Goal: Obtain resource: Obtain resource

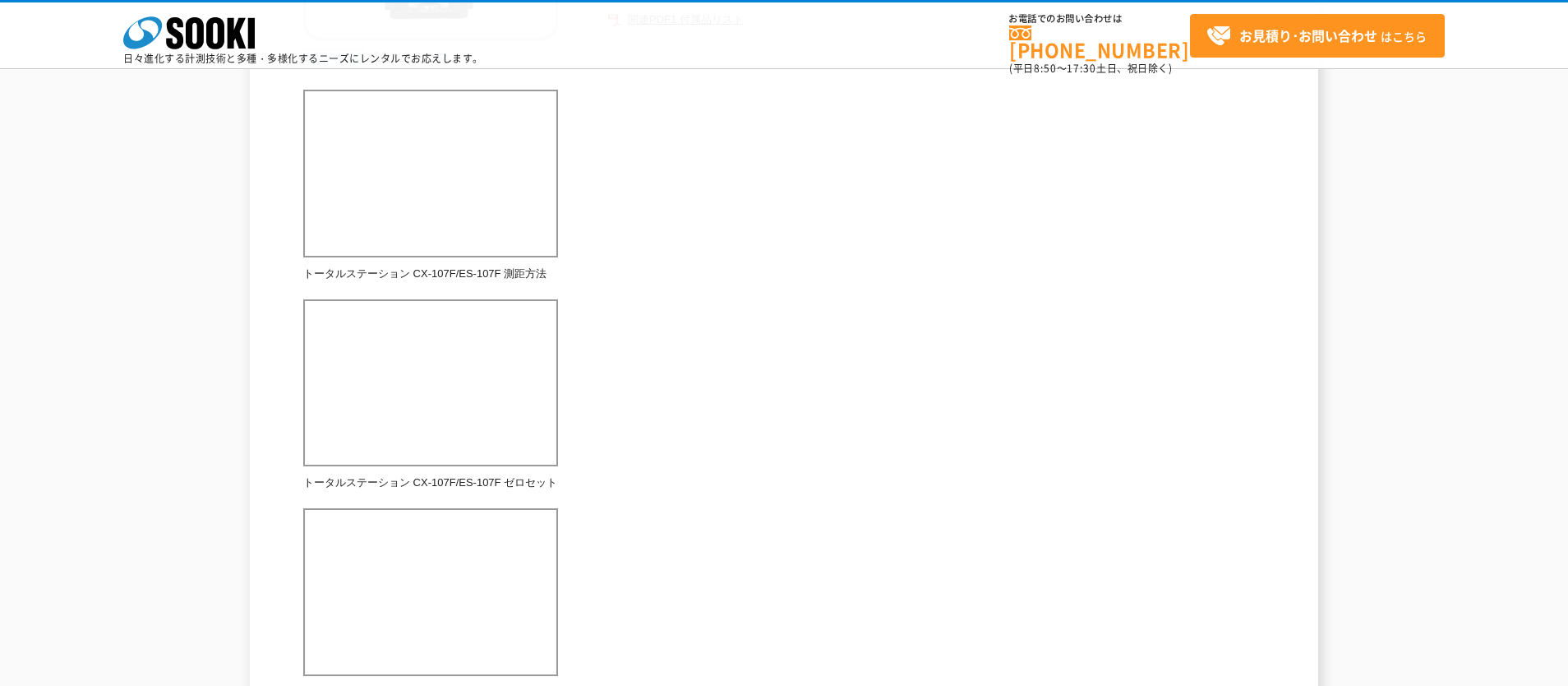
scroll to position [709, 0]
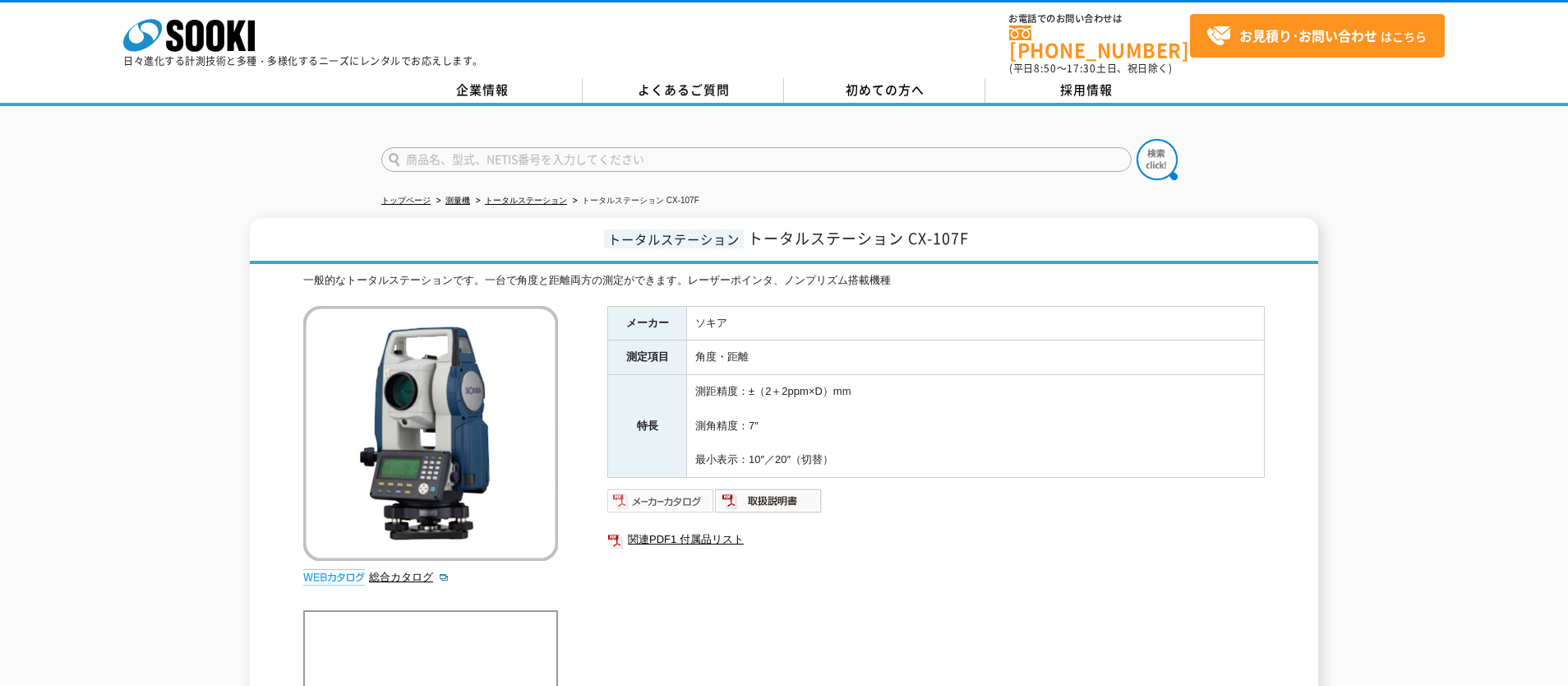
click at [669, 490] on img at bounding box center [662, 500] width 108 height 26
click at [777, 490] on img at bounding box center [769, 500] width 108 height 26
